Goal: Information Seeking & Learning: Learn about a topic

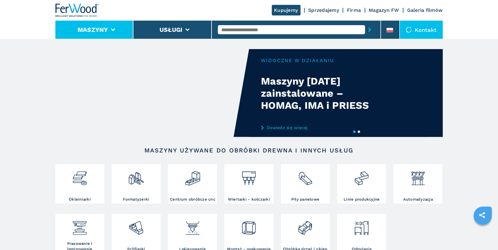
click at [114, 27] on li "Maszyny" at bounding box center [94, 30] width 78 height 18
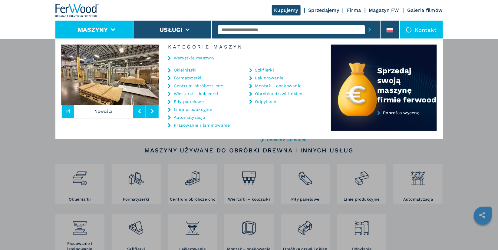
click at [267, 70] on link "Szlifierki" at bounding box center [264, 70] width 19 height 4
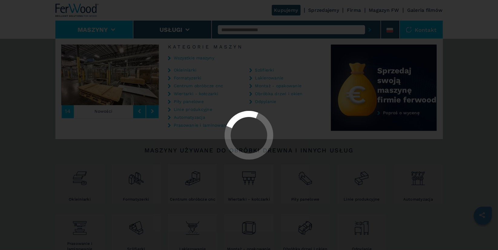
select select "**********"
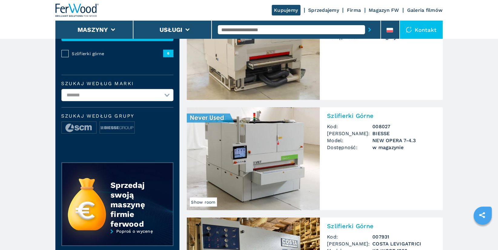
scroll to position [85, 0]
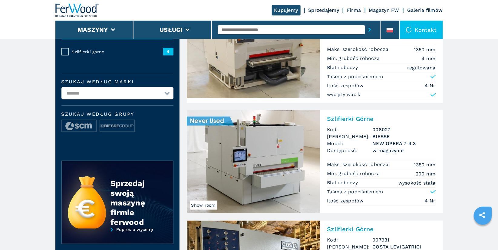
click at [360, 117] on h2 "Szlifierki Górne" at bounding box center [381, 118] width 108 height 7
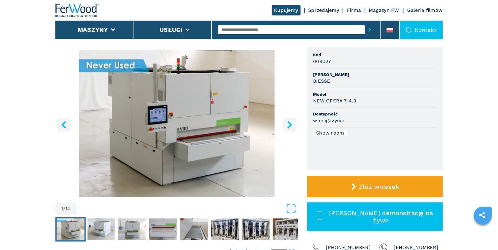
scroll to position [44, 0]
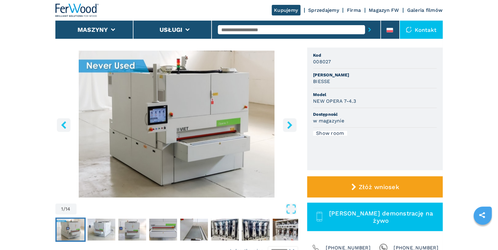
click at [288, 125] on icon "right-button" at bounding box center [290, 125] width 8 height 8
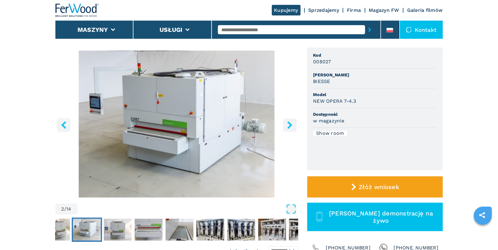
click at [289, 127] on icon "right-button" at bounding box center [289, 125] width 5 height 8
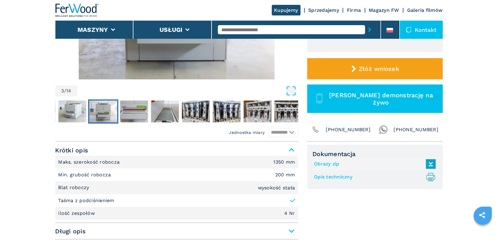
scroll to position [161, 0]
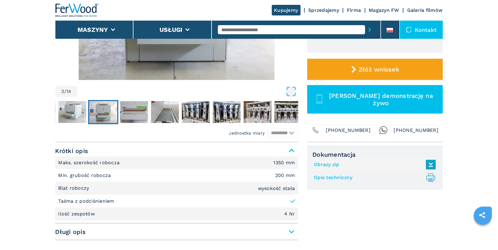
click at [327, 177] on link "Opis techniczny .prefix__st0{stroke-linecap:round;stroke-linejoin:round}.prefix…" at bounding box center [373, 177] width 119 height 10
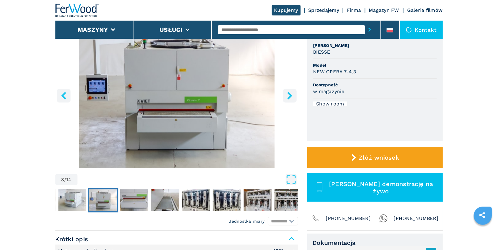
scroll to position [71, 0]
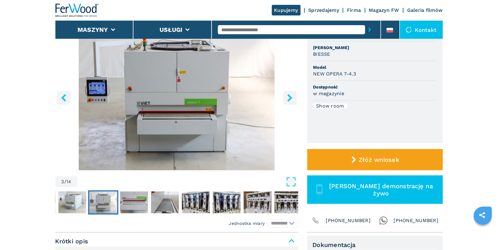
click at [205, 100] on img "Go to Slide 3" at bounding box center [176, 96] width 243 height 147
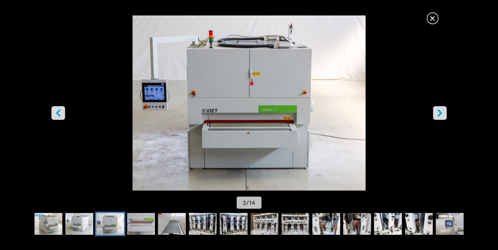
click at [438, 107] on button "right-button" at bounding box center [440, 113] width 14 height 14
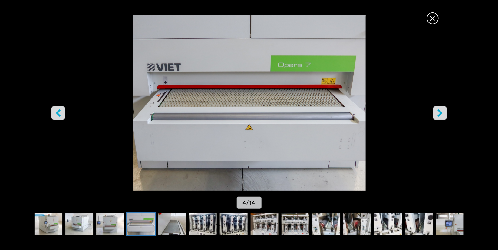
click at [438, 107] on button "right-button" at bounding box center [440, 113] width 14 height 14
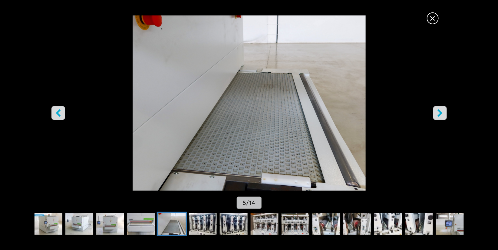
click at [56, 110] on icon "left-button" at bounding box center [58, 113] width 8 height 8
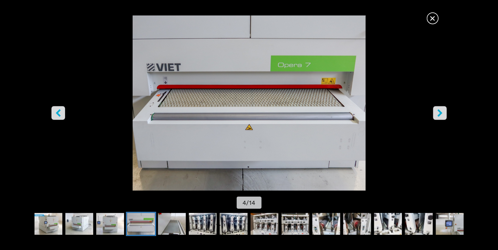
click at [440, 110] on icon "right-button" at bounding box center [440, 113] width 8 height 8
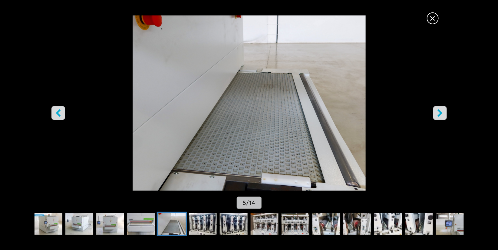
click at [440, 110] on icon "right-button" at bounding box center [440, 113] width 8 height 8
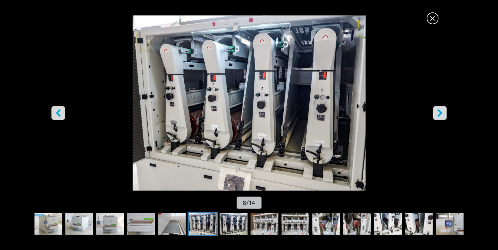
click at [437, 112] on icon "right-button" at bounding box center [440, 113] width 8 height 8
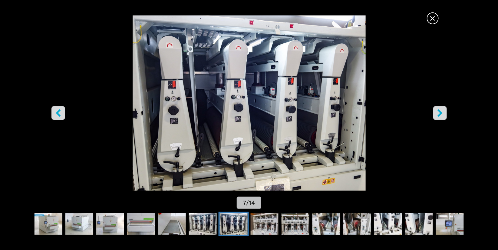
click at [437, 112] on icon "right-button" at bounding box center [440, 113] width 8 height 8
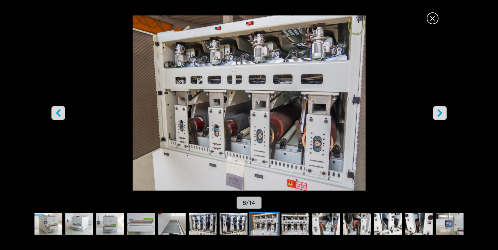
click at [437, 112] on icon "right-button" at bounding box center [440, 113] width 8 height 8
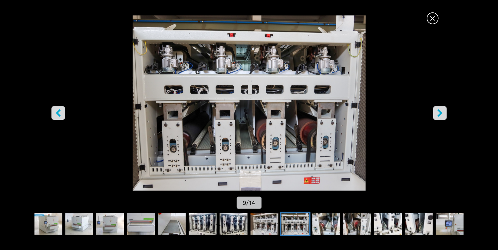
click at [437, 112] on icon "right-button" at bounding box center [440, 113] width 8 height 8
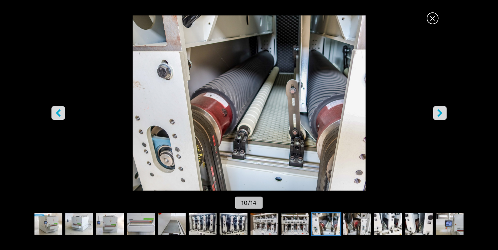
click at [437, 112] on icon "right-button" at bounding box center [440, 113] width 8 height 8
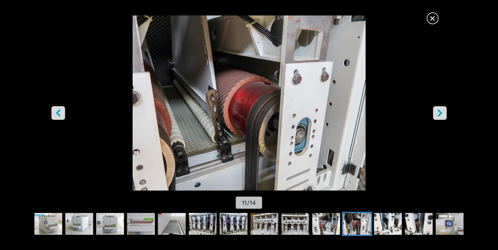
click at [437, 112] on icon "right-button" at bounding box center [440, 113] width 8 height 8
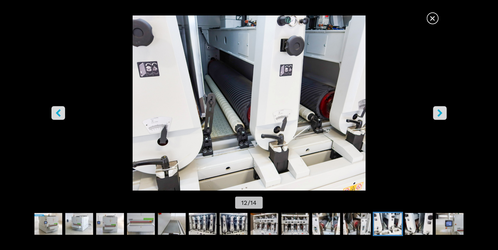
click at [437, 112] on icon "right-button" at bounding box center [440, 113] width 8 height 8
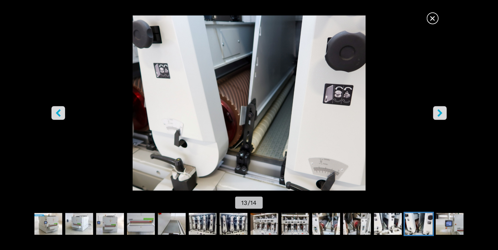
click at [437, 112] on icon "right-button" at bounding box center [440, 113] width 8 height 8
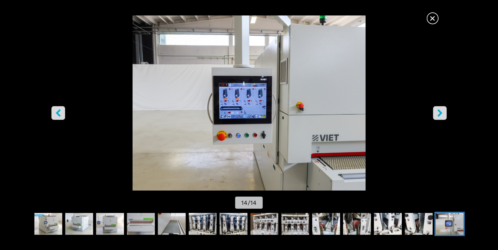
click at [436, 109] on icon "right-button" at bounding box center [440, 113] width 8 height 8
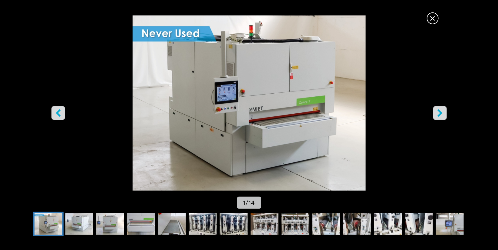
click at [436, 109] on icon "right-button" at bounding box center [440, 113] width 8 height 8
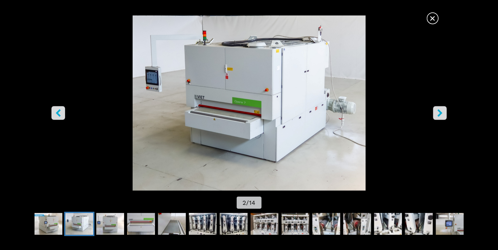
click at [429, 16] on span "×" at bounding box center [432, 17] width 11 height 11
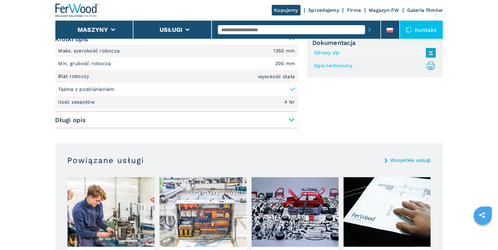
scroll to position [273, 0]
click at [289, 121] on span "Długi opis" at bounding box center [176, 120] width 243 height 11
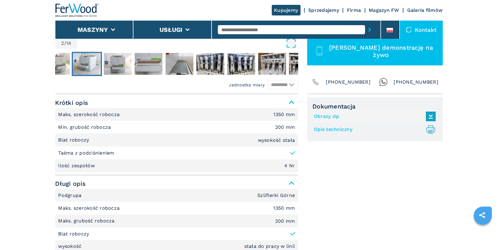
scroll to position [0, 0]
